Goal: Task Accomplishment & Management: Manage account settings

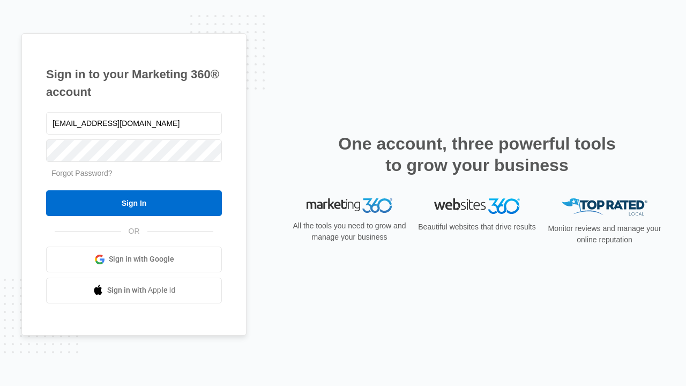
type input "[EMAIL_ADDRESS][DOMAIN_NAME]"
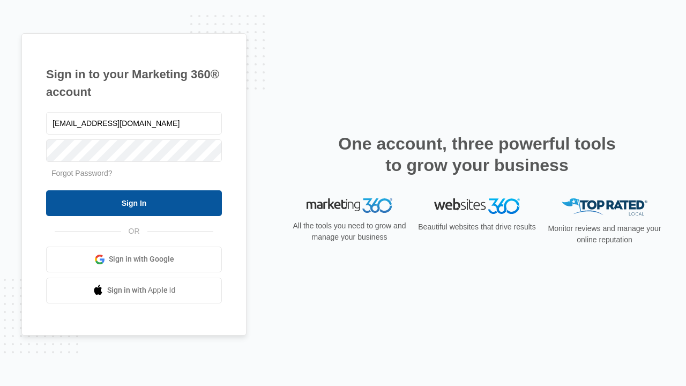
click at [134, 202] on input "Sign In" at bounding box center [134, 203] width 176 height 26
